Goal: Task Accomplishment & Management: Use online tool/utility

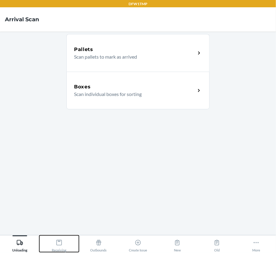
click at [56, 247] on div "Receiving" at bounding box center [59, 244] width 15 height 15
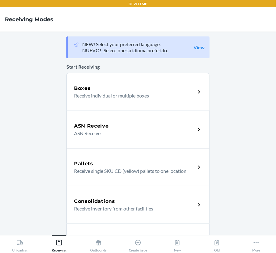
click at [129, 96] on p "Receive individual or multiple boxes" at bounding box center [132, 95] width 116 height 7
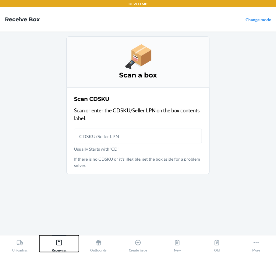
click at [52, 246] on div "Receiving" at bounding box center [59, 244] width 15 height 15
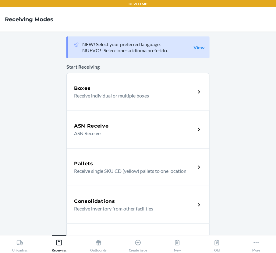
click at [127, 132] on p "ASN Receive" at bounding box center [132, 133] width 116 height 7
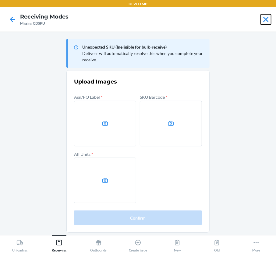
click at [264, 18] on icon at bounding box center [265, 19] width 10 height 10
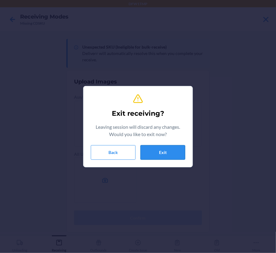
click at [171, 151] on button "Exit" at bounding box center [162, 152] width 45 height 15
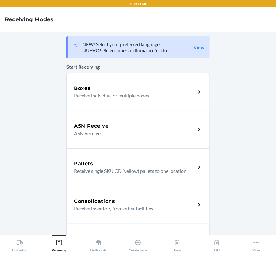
click at [167, 132] on p "ASN Receive" at bounding box center [132, 133] width 116 height 7
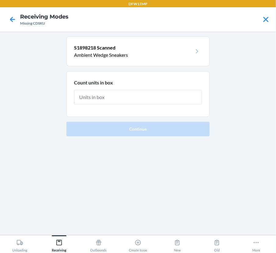
type input "5"
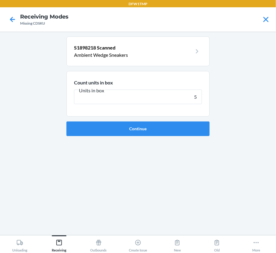
click button "Continue" at bounding box center [137, 129] width 143 height 15
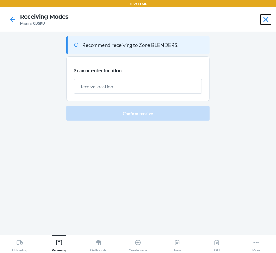
click at [265, 16] on icon at bounding box center [265, 19] width 10 height 10
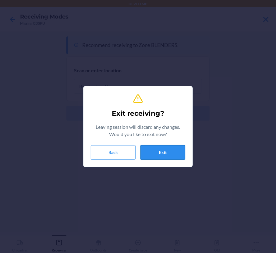
click at [180, 159] on button "Exit" at bounding box center [162, 152] width 45 height 15
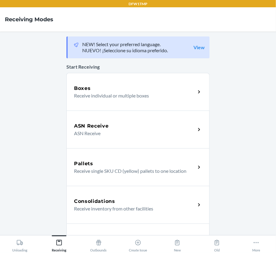
click at [167, 137] on p "ASN Receive" at bounding box center [132, 133] width 116 height 7
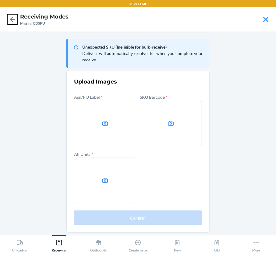
click at [12, 17] on icon at bounding box center [12, 19] width 5 height 5
